Goal: Task Accomplishment & Management: Complete application form

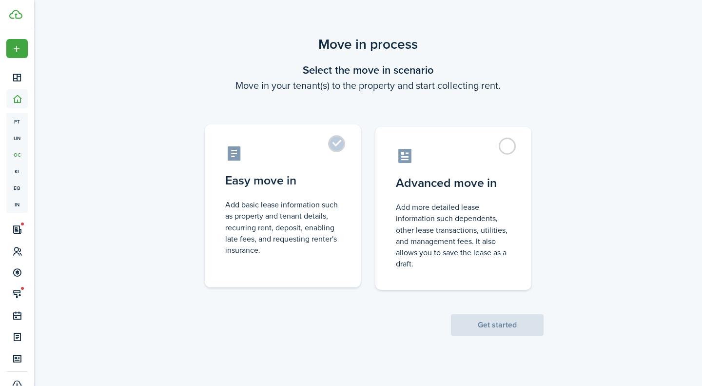
click at [327, 153] on control-radio-card-icon at bounding box center [282, 153] width 115 height 17
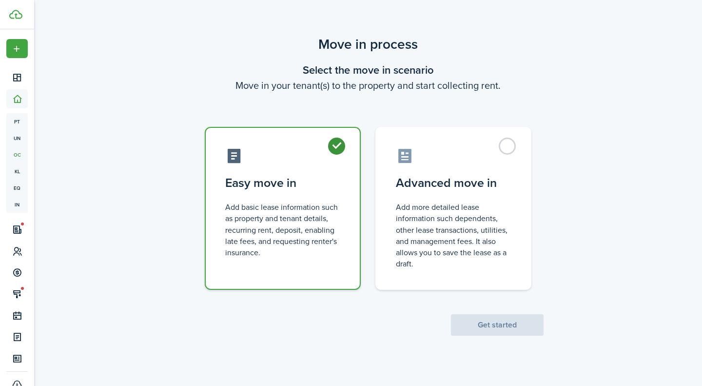
radio input "true"
click at [503, 324] on button "Get started" at bounding box center [497, 324] width 93 height 21
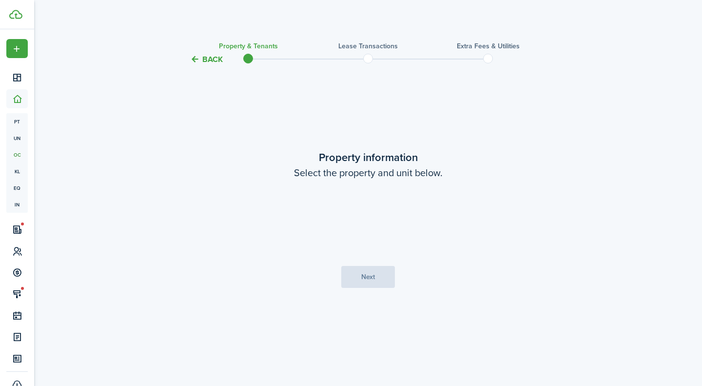
click at [393, 217] on loading-skeleton at bounding box center [368, 217] width 205 height 27
click at [384, 217] on input "Property" at bounding box center [368, 217] width 205 height 27
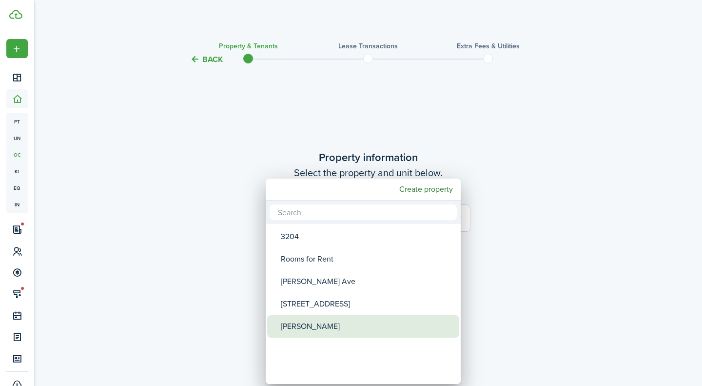
click at [292, 319] on div "[PERSON_NAME]" at bounding box center [367, 326] width 173 height 22
type input "[PERSON_NAME]"
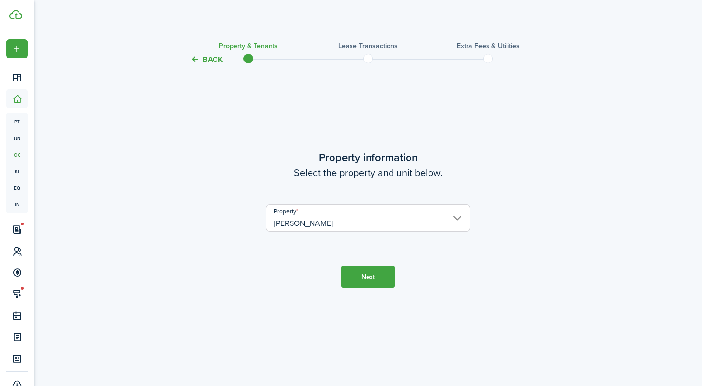
click at [362, 280] on button "Next" at bounding box center [368, 277] width 54 height 22
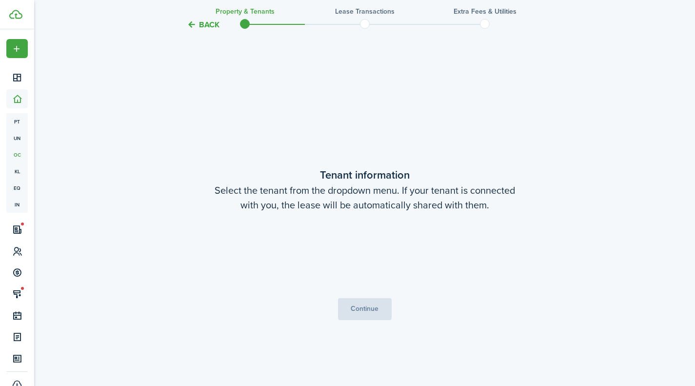
scroll to position [320, 0]
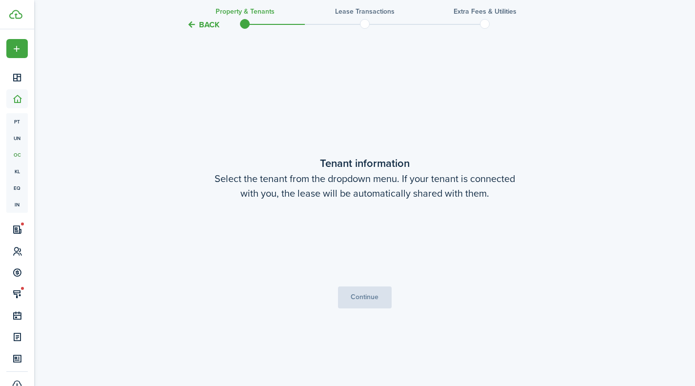
click at [368, 241] on loading-skeleton at bounding box center [364, 238] width 205 height 27
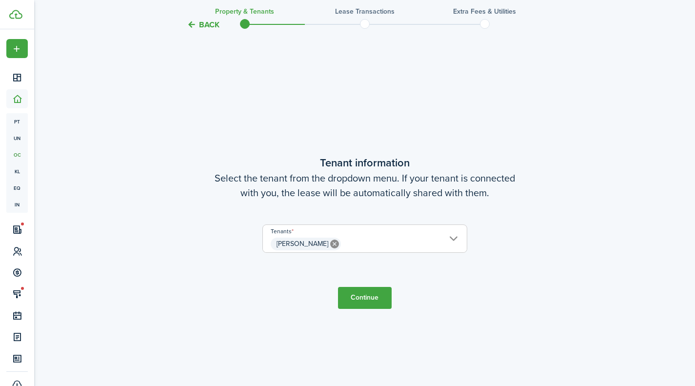
click at [352, 297] on button "Continue" at bounding box center [365, 298] width 54 height 22
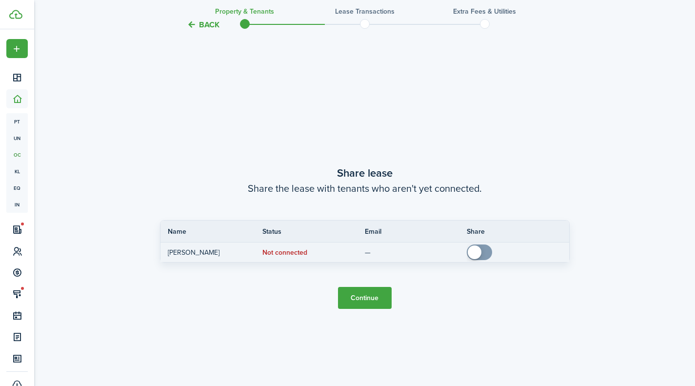
scroll to position [706, 0]
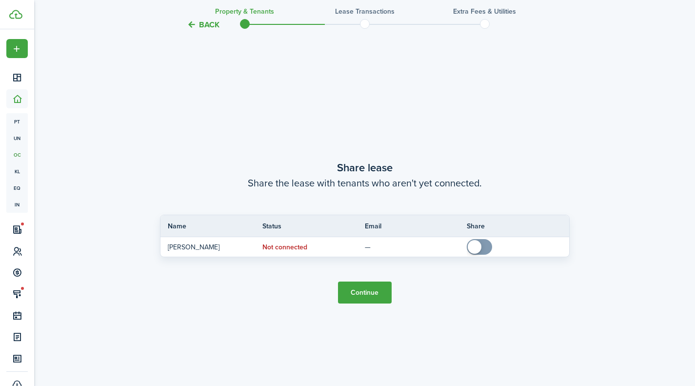
click at [354, 291] on button "Continue" at bounding box center [365, 292] width 54 height 22
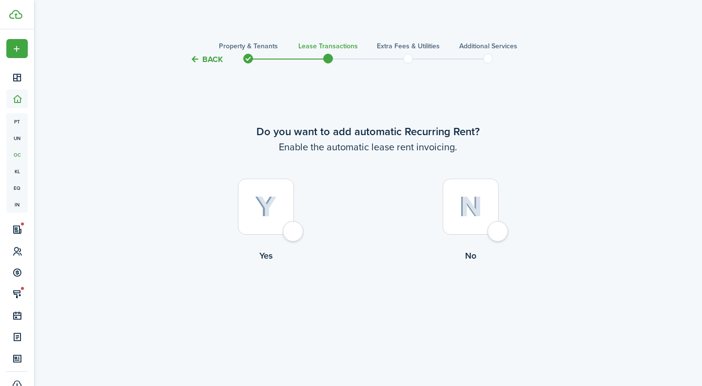
click at [287, 224] on div at bounding box center [266, 206] width 56 height 56
radio input "true"
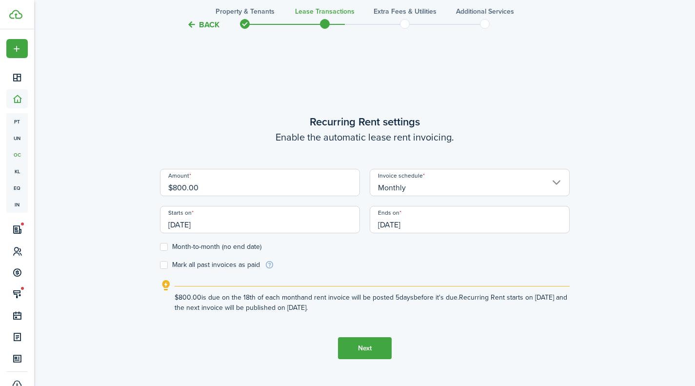
scroll to position [320, 0]
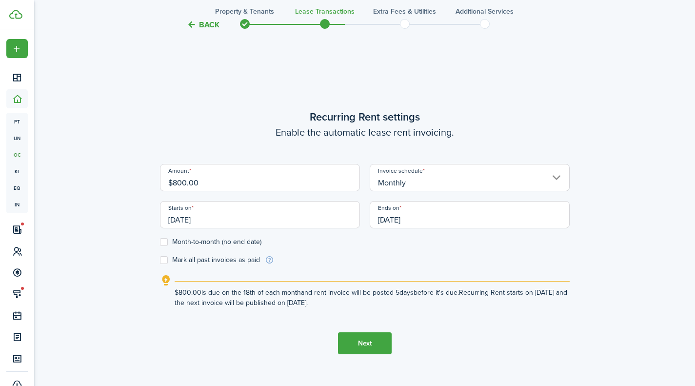
drag, startPoint x: 200, startPoint y: 181, endPoint x: 172, endPoint y: 183, distance: 27.8
click at [172, 183] on input "$800.00" at bounding box center [260, 177] width 200 height 27
click at [428, 185] on input "Monthly" at bounding box center [470, 177] width 200 height 27
type input "$215.00"
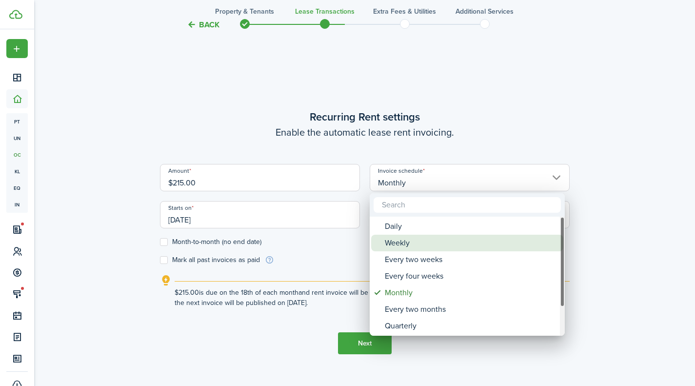
click at [423, 236] on div "Weekly" at bounding box center [471, 243] width 173 height 17
type input "Weekly"
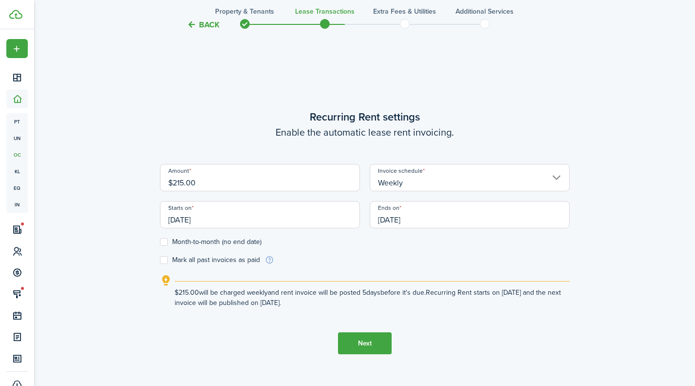
click at [260, 227] on input "[DATE]" at bounding box center [260, 214] width 200 height 27
